Goal: Information Seeking & Learning: Learn about a topic

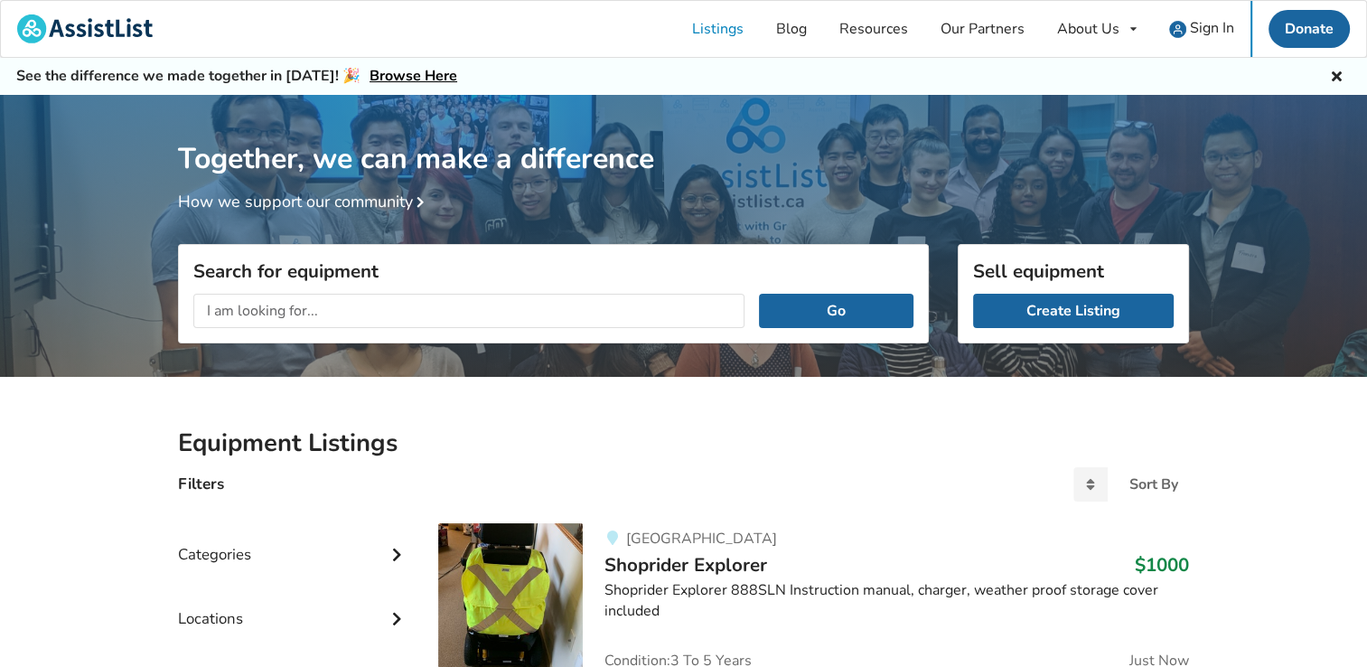
click at [262, 316] on input "text" at bounding box center [468, 311] width 551 height 34
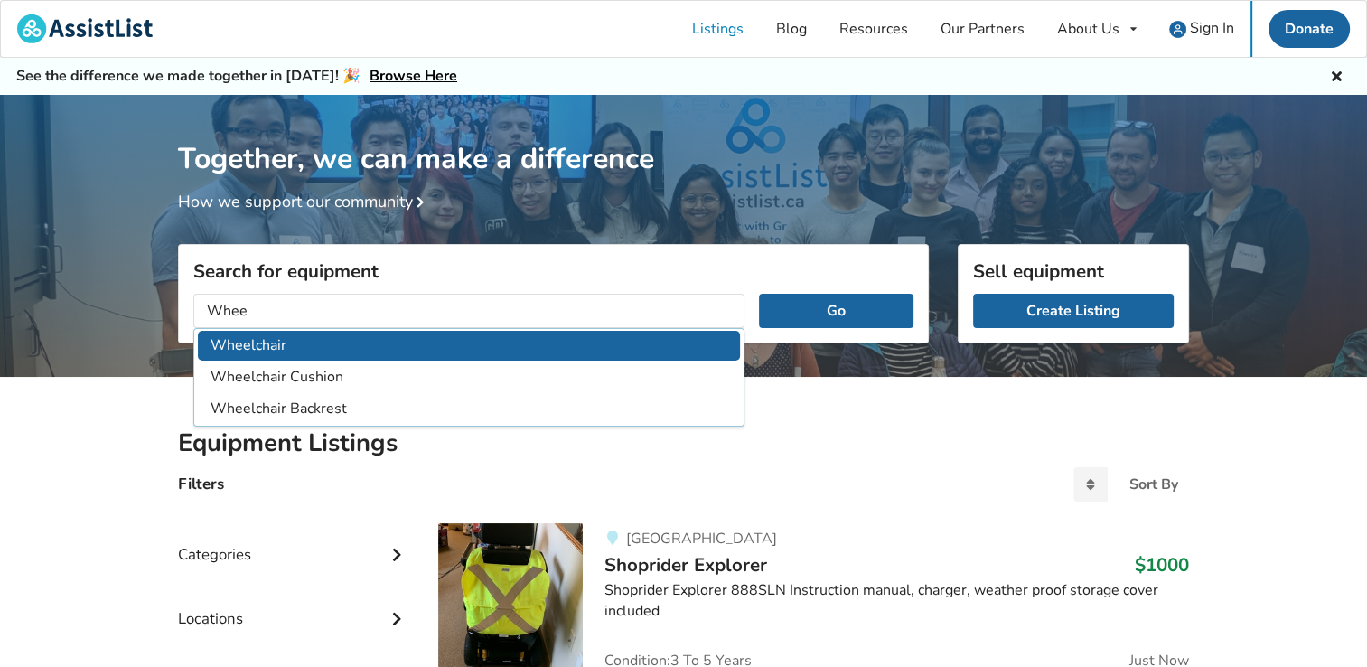
click at [258, 340] on li "Wheelchair" at bounding box center [469, 346] width 542 height 30
type input "Wheelchair"
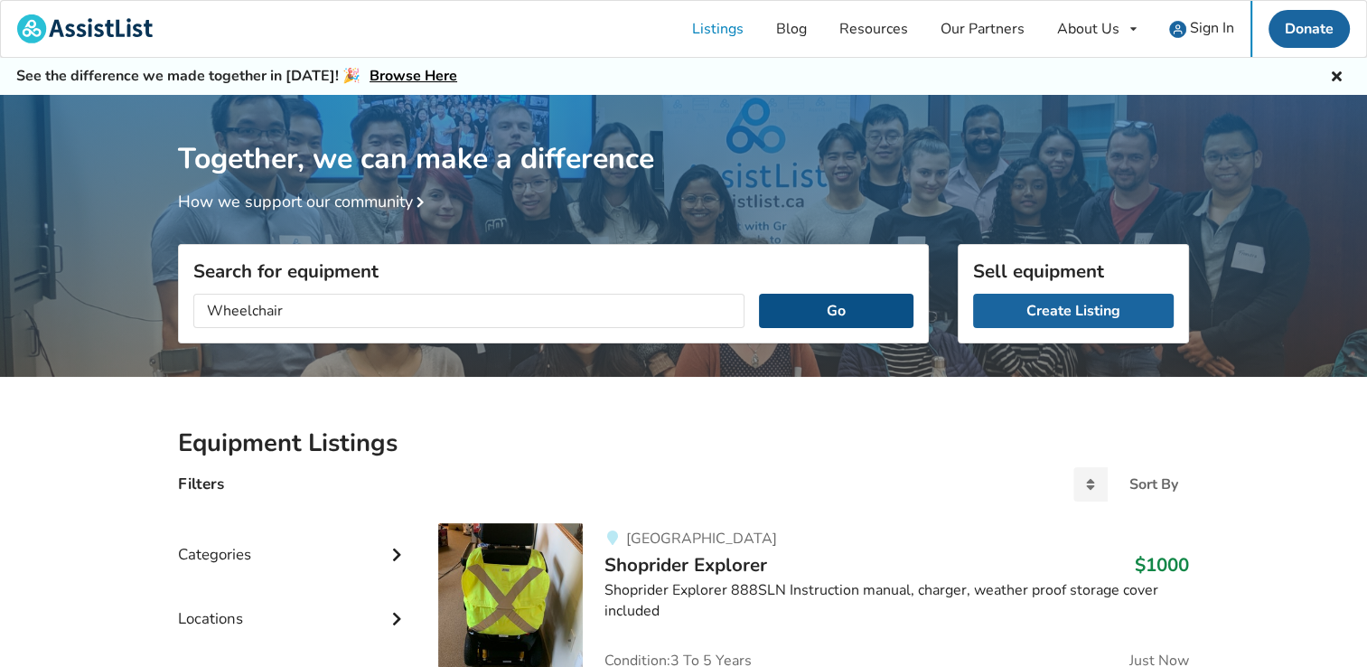
click at [851, 306] on button "Go" at bounding box center [836, 311] width 155 height 34
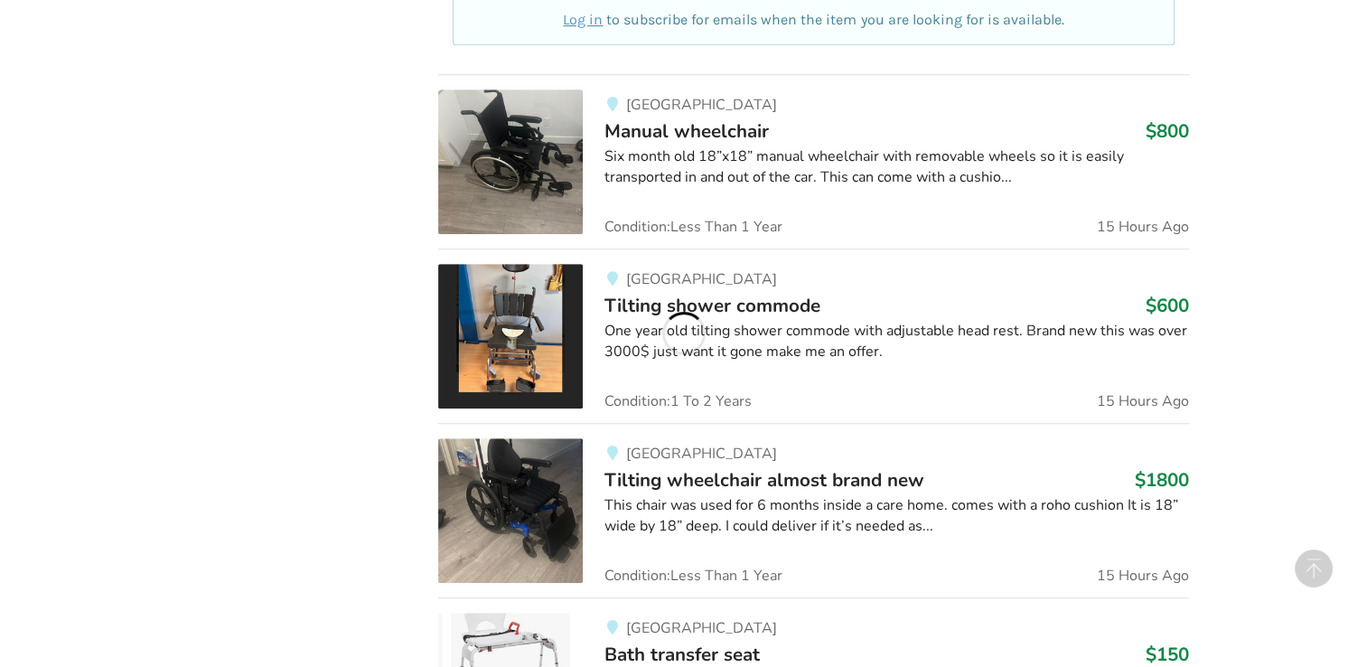
scroll to position [1175, 0]
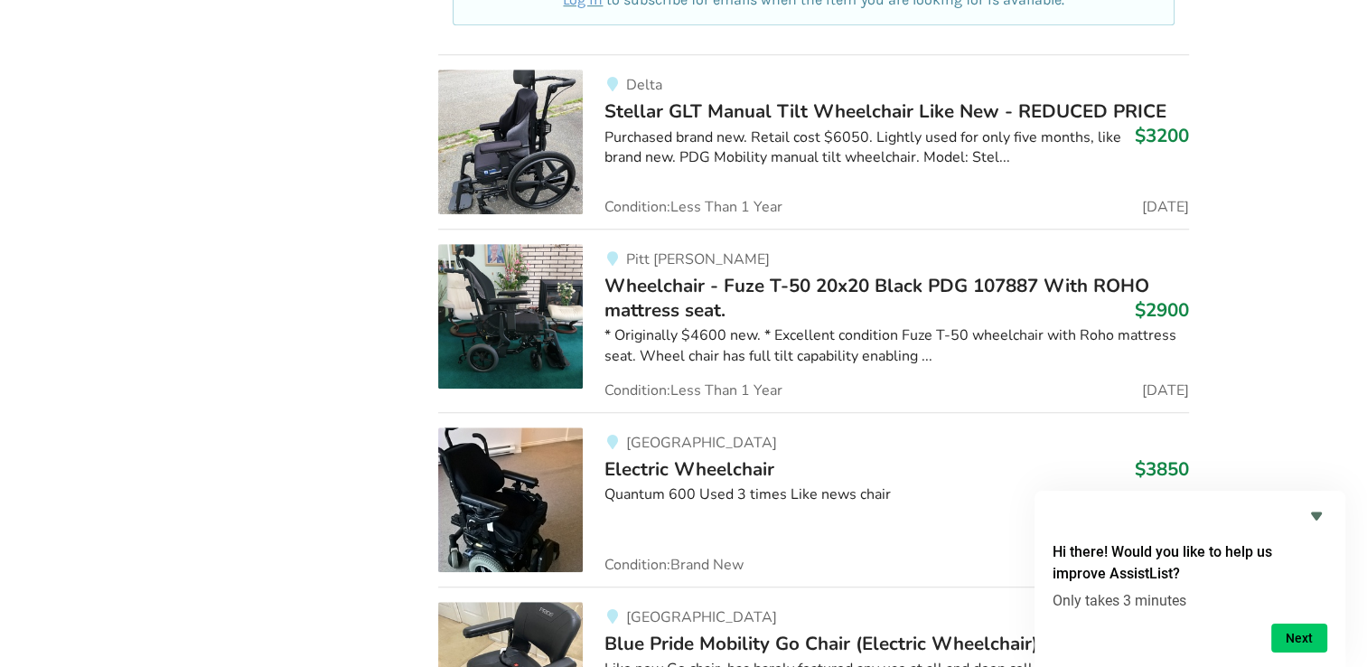
click at [753, 285] on span "Wheelchair - Fuze T-50 20x20 Black PDG 107887 With ROHO mattress seat." at bounding box center [877, 297] width 545 height 49
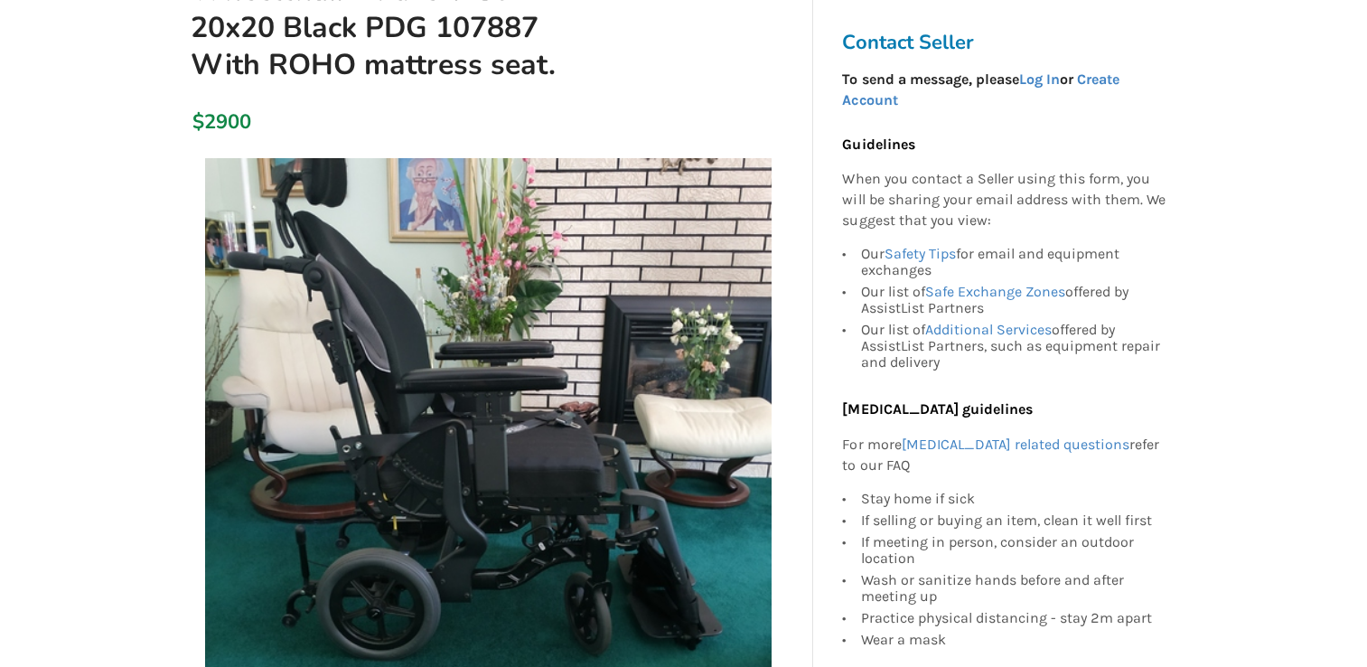
scroll to position [271, 0]
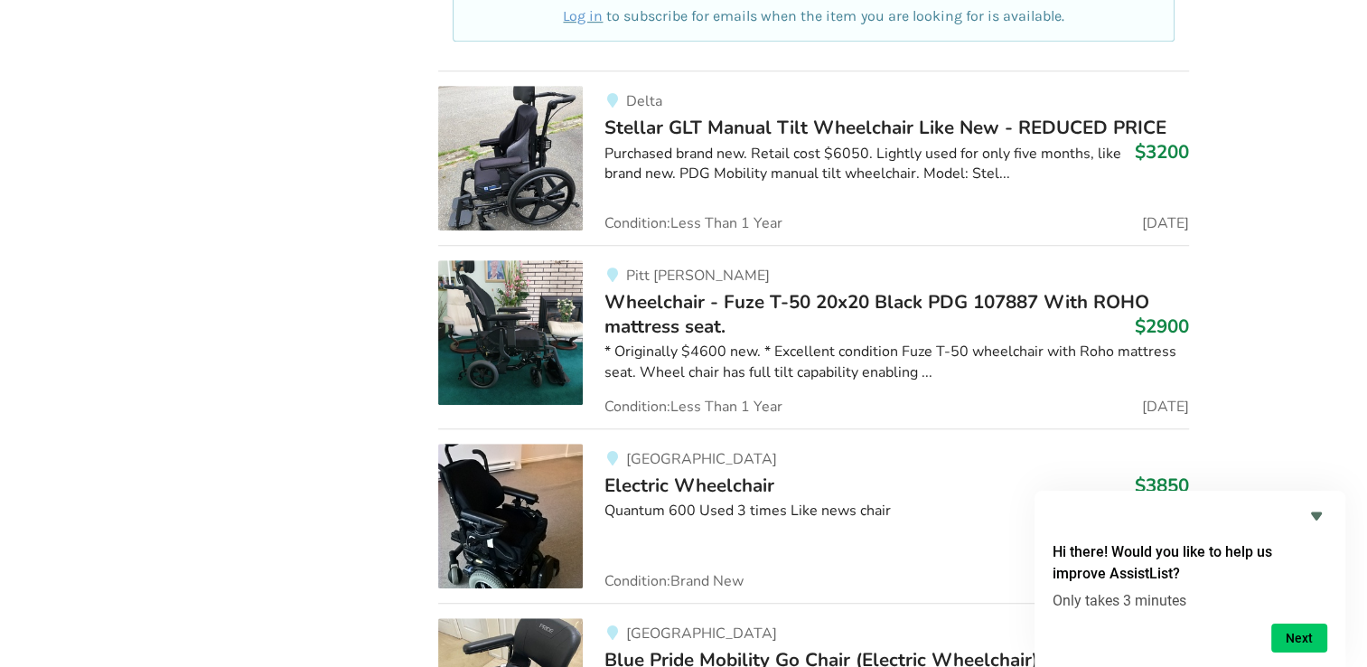
scroll to position [1127, 0]
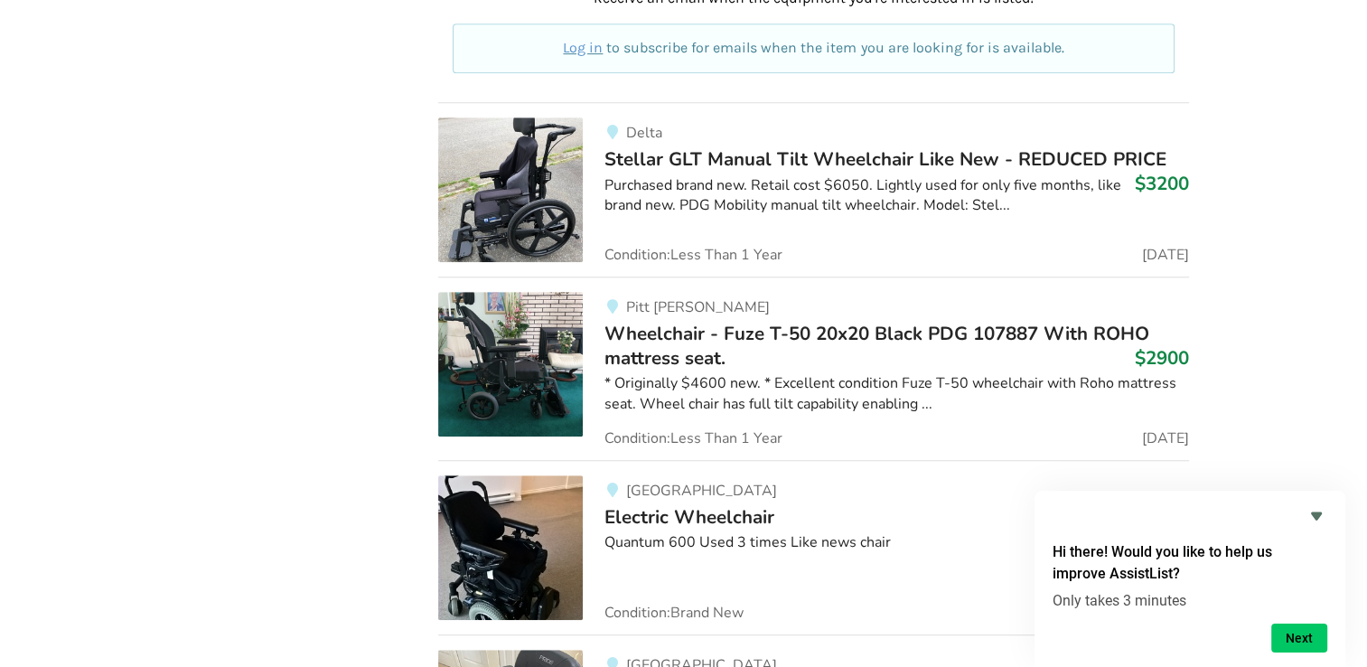
click at [736, 323] on span "Wheelchair - Fuze T-50 20x20 Black PDG 107887 With ROHO mattress seat." at bounding box center [877, 345] width 545 height 49
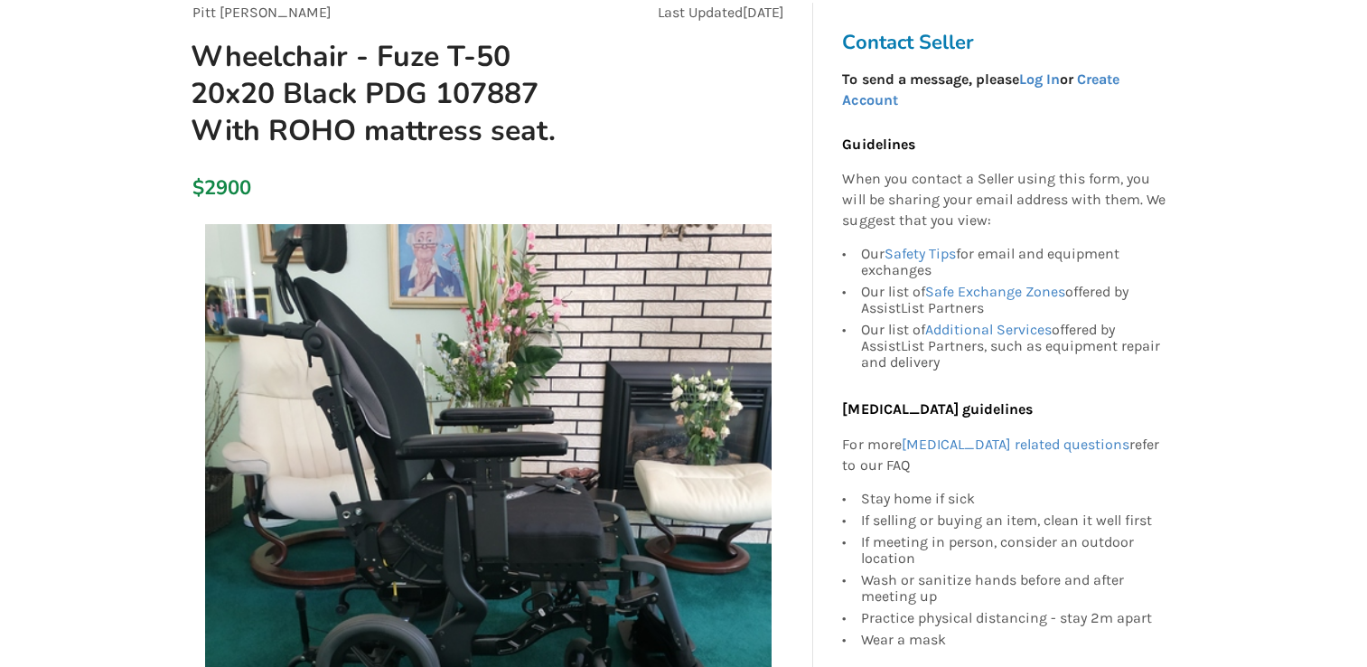
scroll to position [181, 0]
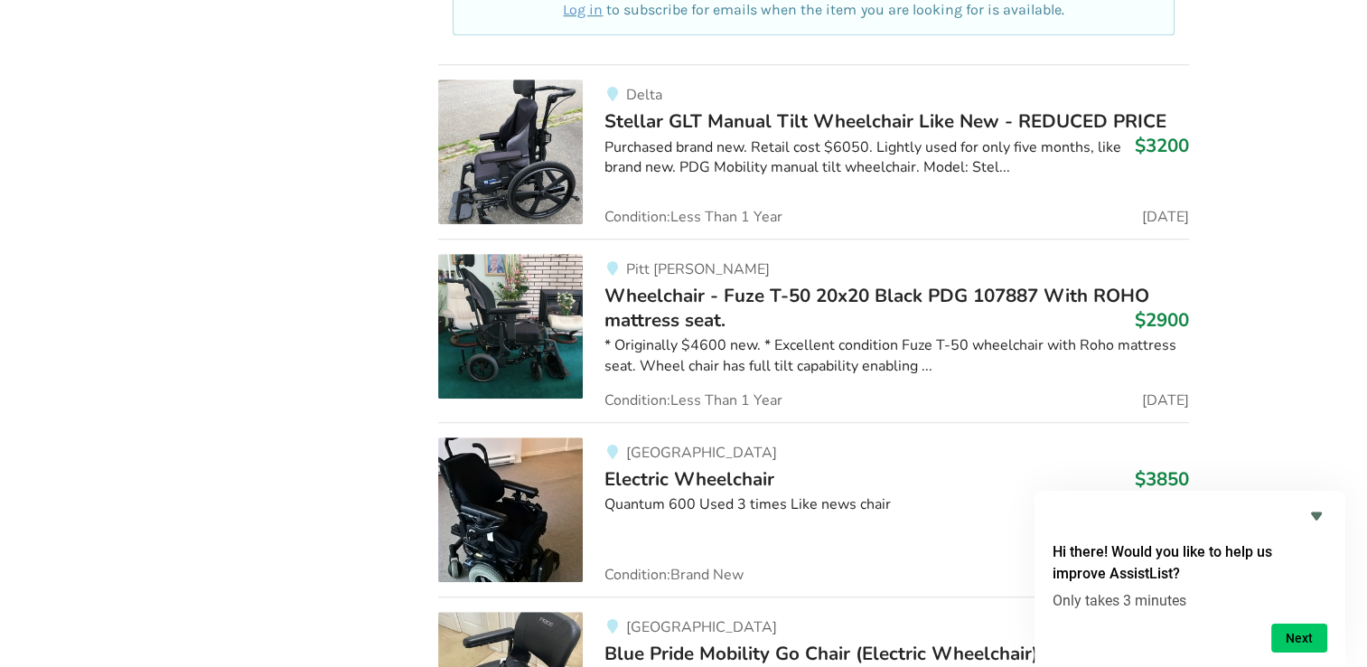
scroll to position [1175, 0]
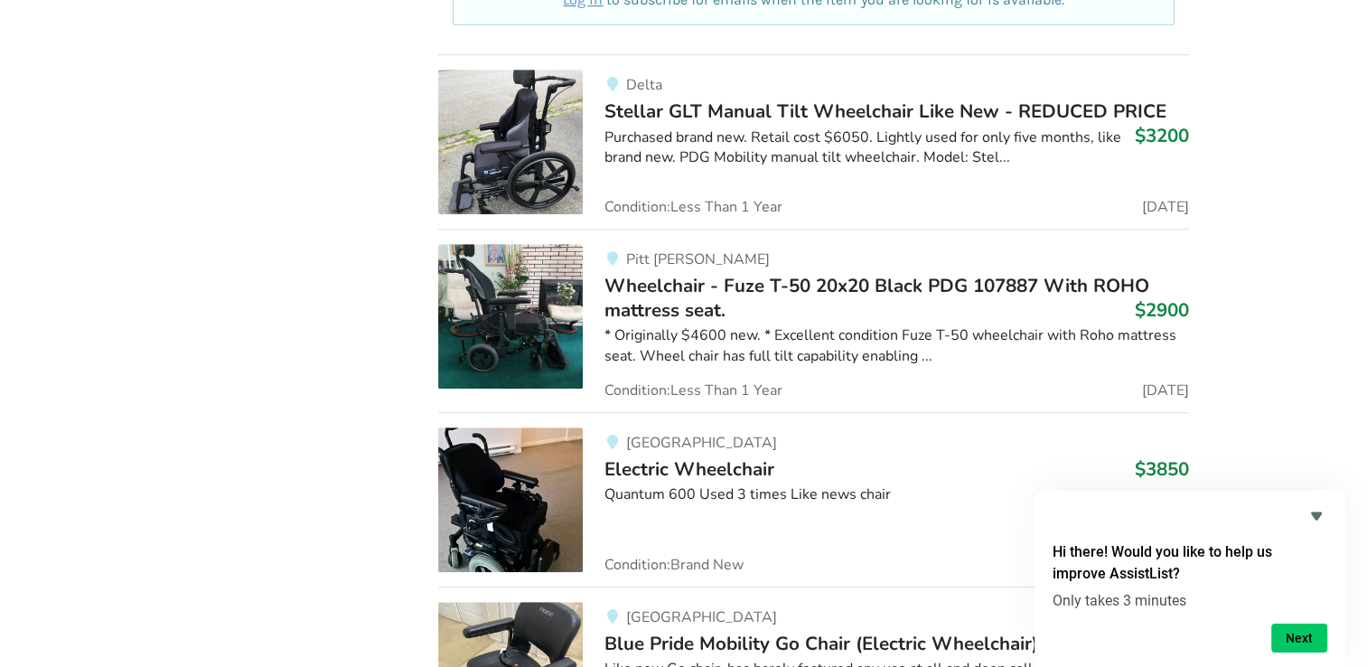
click at [676, 283] on span "Wheelchair - Fuze T-50 20x20 Black PDG 107887 With ROHO mattress seat." at bounding box center [877, 297] width 545 height 49
